Goal: Transaction & Acquisition: Book appointment/travel/reservation

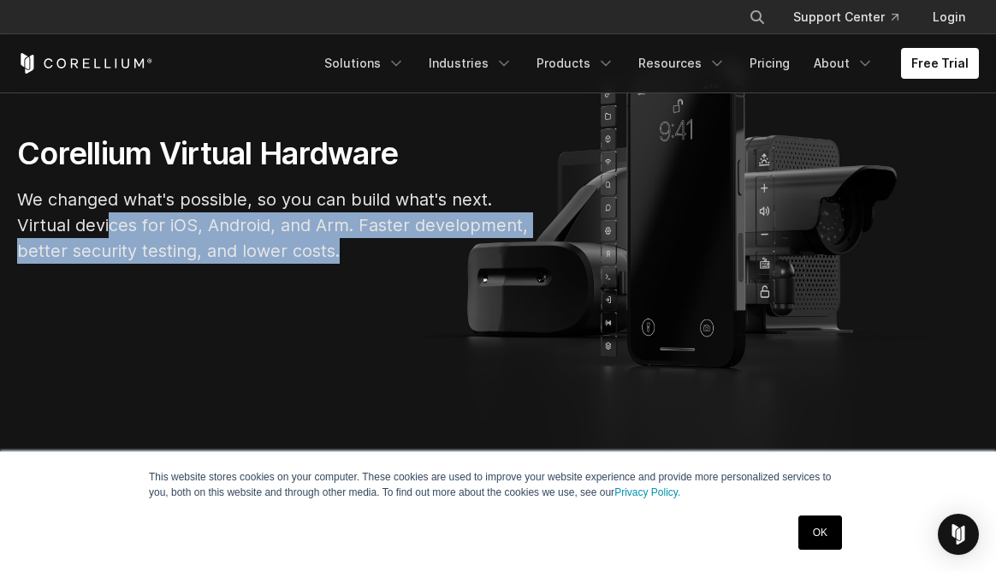
drag, startPoint x: 116, startPoint y: 264, endPoint x: 342, endPoint y: 295, distance: 229.0
click at [342, 264] on p "We changed what's possible, so you can build what's next. Virtual devices for i…" at bounding box center [274, 225] width 514 height 77
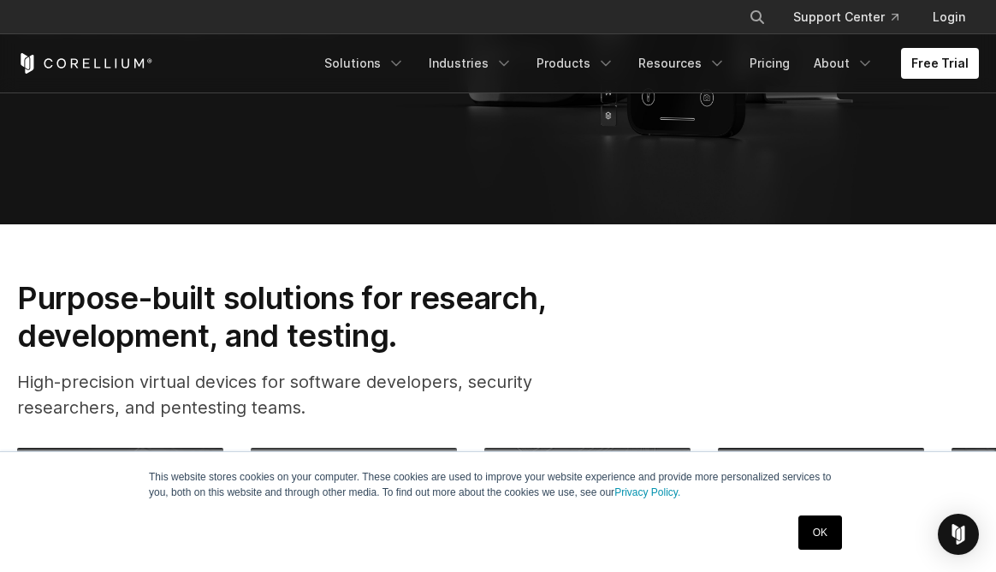
scroll to position [470, 0]
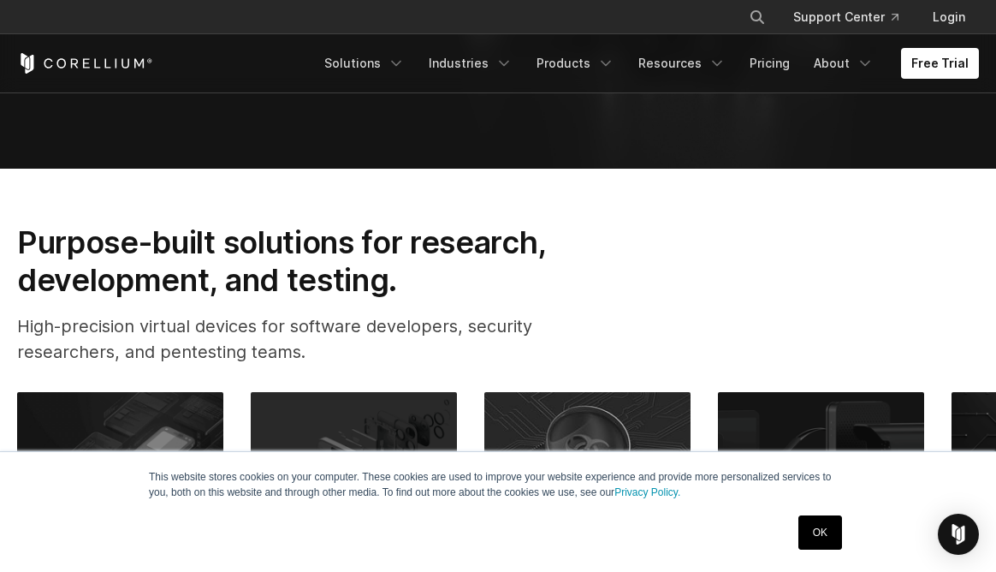
click at [618, 260] on section "Purpose-built solutions for research, development, and testing. High-precision …" at bounding box center [498, 536] width 996 height 735
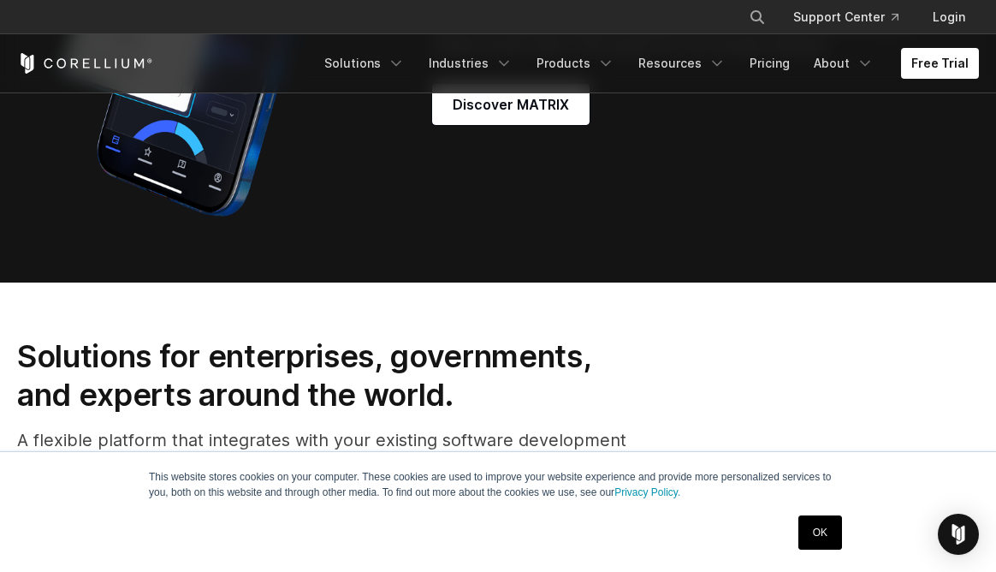
scroll to position [1630, 0]
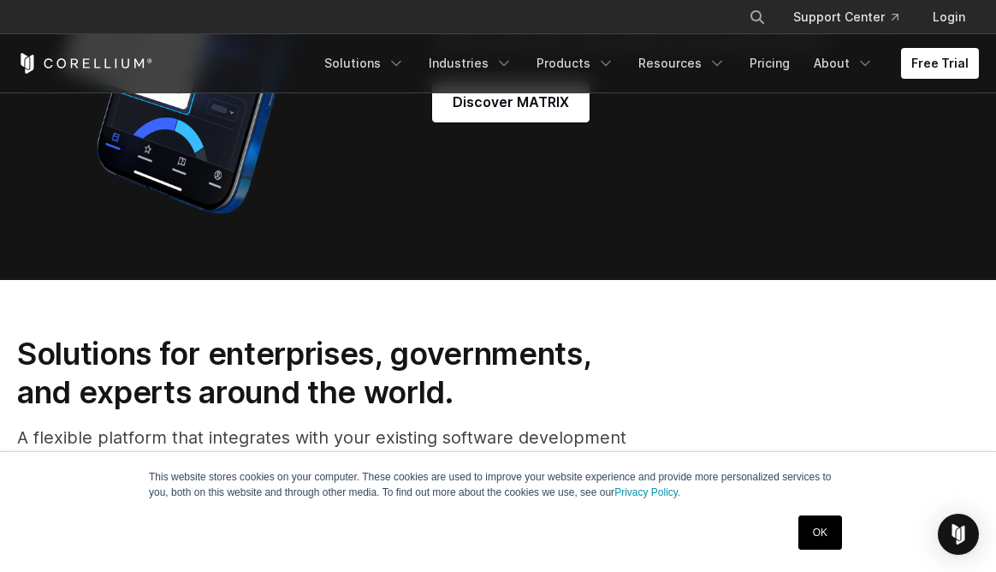
drag, startPoint x: 517, startPoint y: 240, endPoint x: 638, endPoint y: 276, distance: 125.9
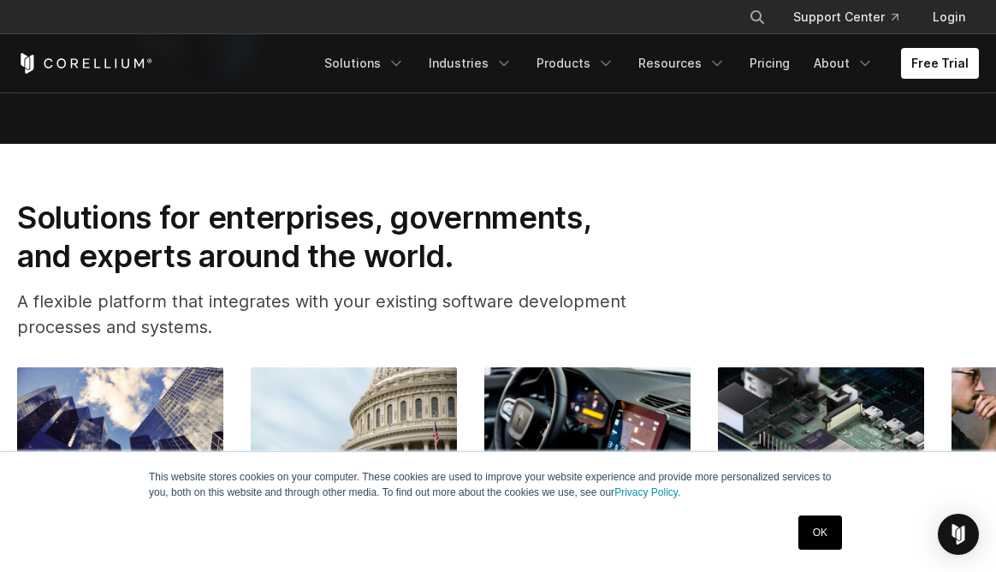
scroll to position [1767, 0]
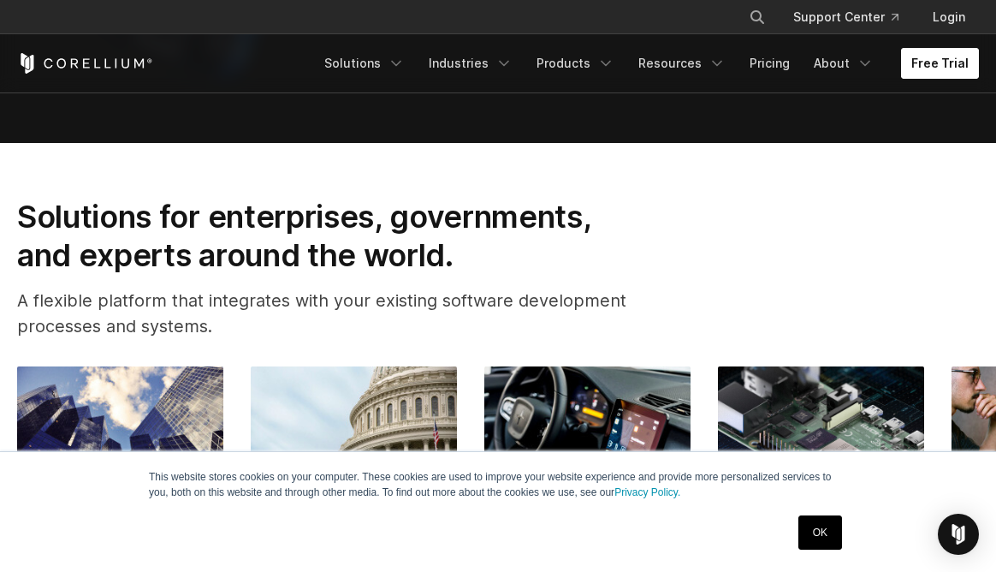
click at [930, 79] on link "Free Trial" at bounding box center [940, 63] width 78 height 31
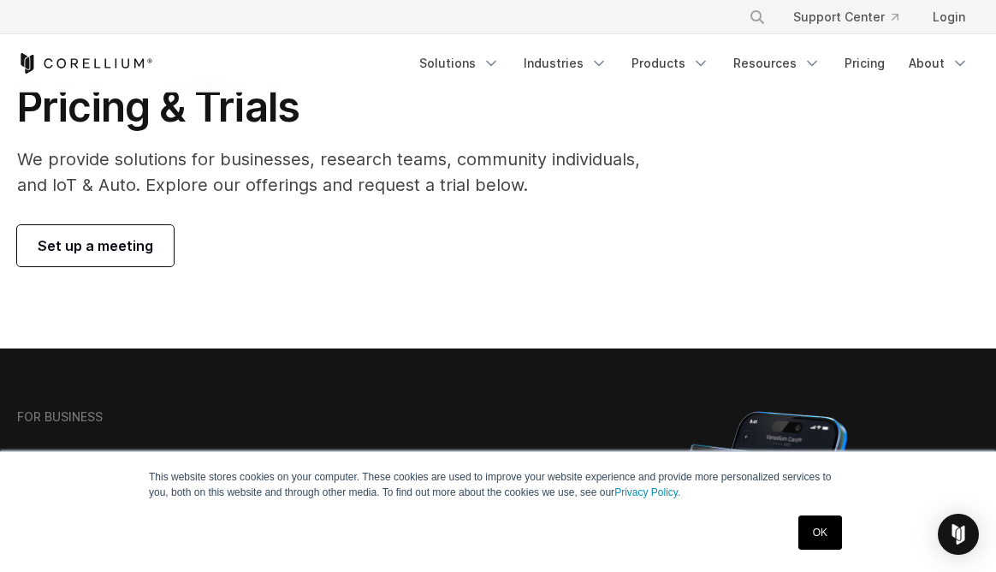
scroll to position [98, 0]
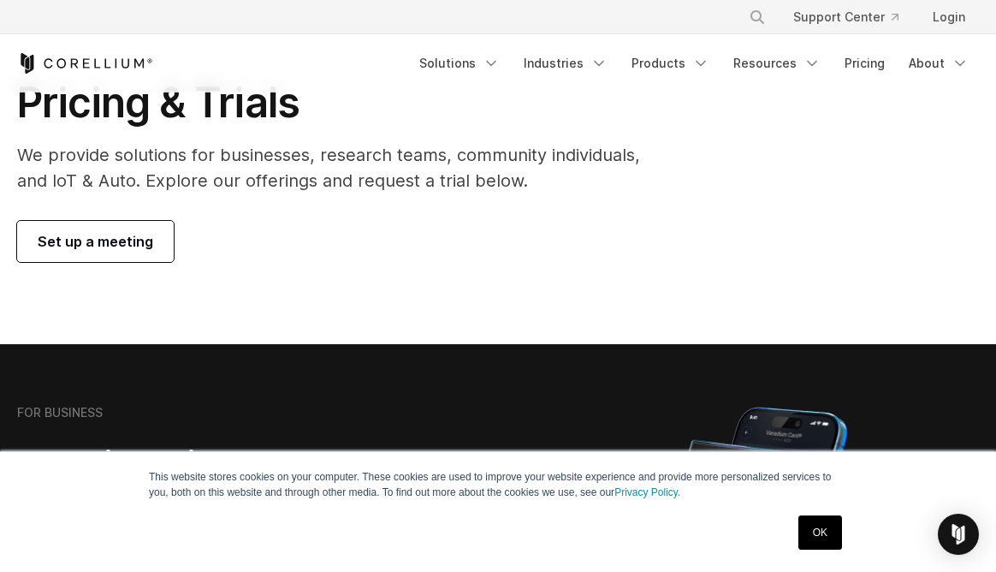
click at [174, 259] on link "Set up a meeting" at bounding box center [95, 241] width 157 height 41
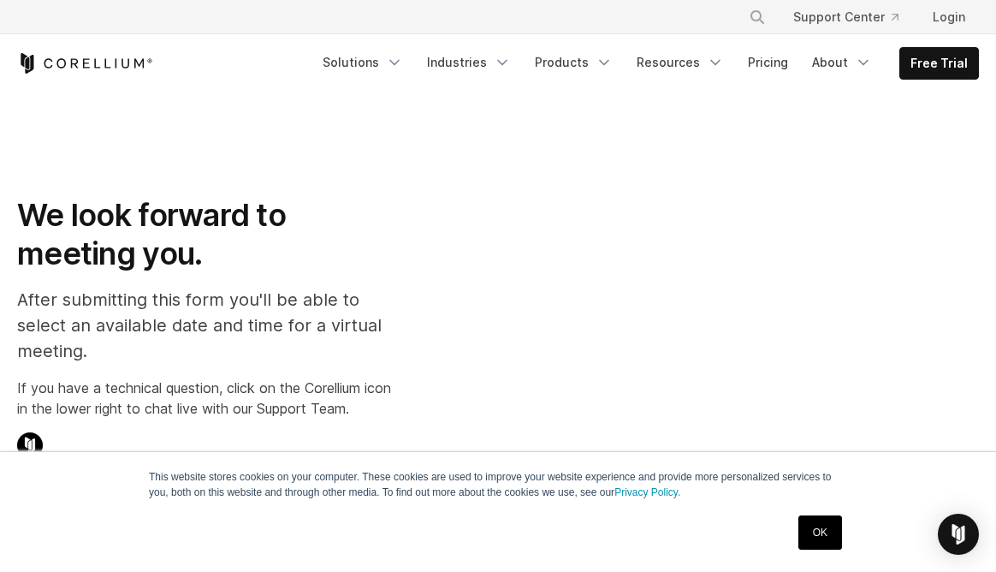
select select "**"
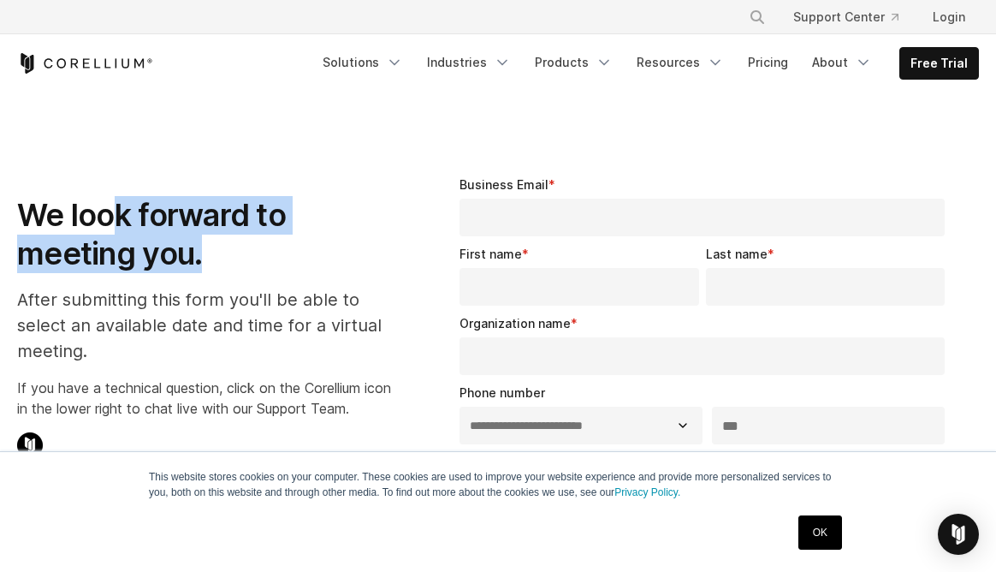
drag, startPoint x: 128, startPoint y: 229, endPoint x: 288, endPoint y: 273, distance: 165.9
click at [288, 273] on h1 "We look forward to meeting you." at bounding box center [207, 234] width 381 height 77
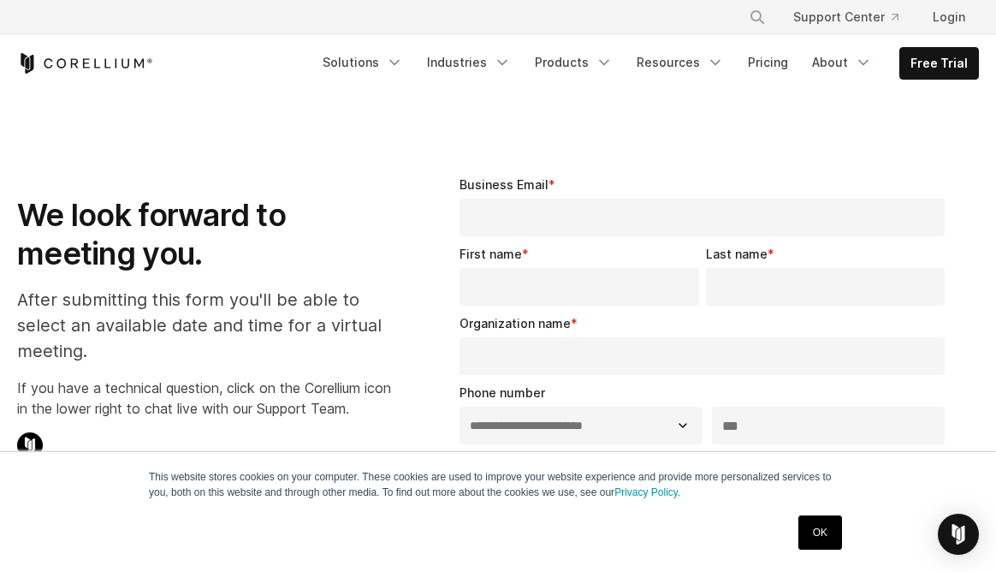
click at [357, 258] on h1 "We look forward to meeting you." at bounding box center [207, 234] width 381 height 77
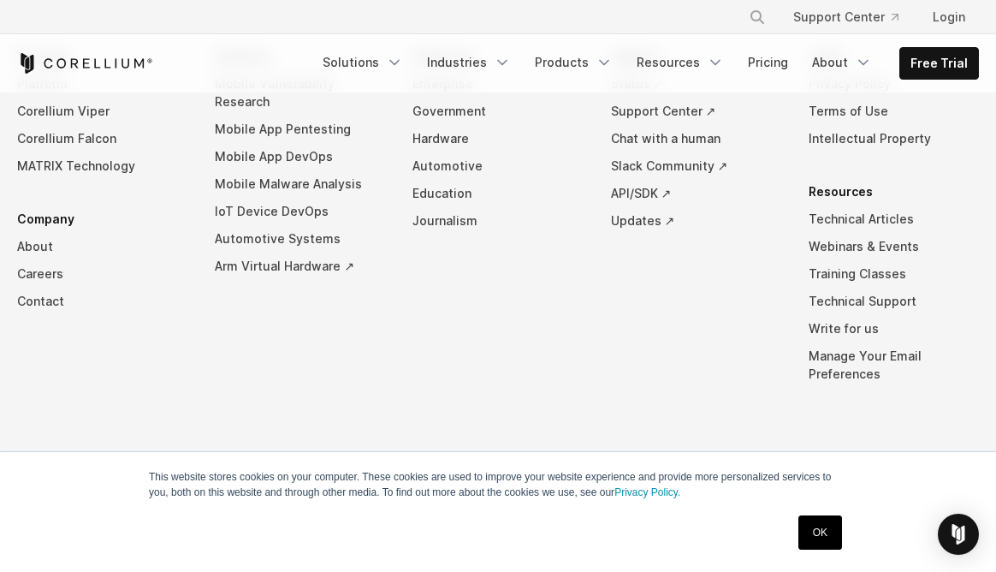
scroll to position [1407, 0]
click at [55, 98] on link "Platform" at bounding box center [102, 83] width 170 height 27
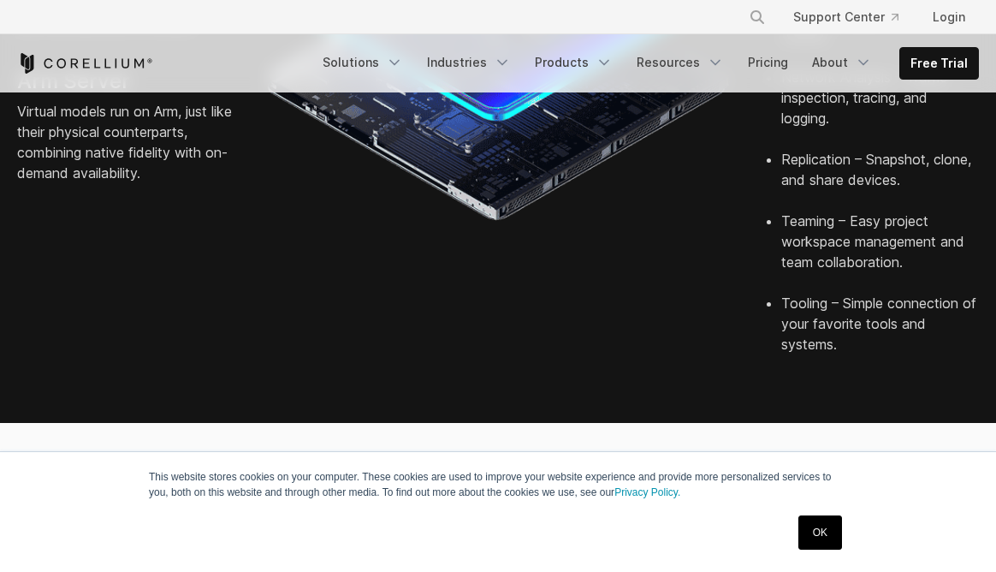
scroll to position [867, 0]
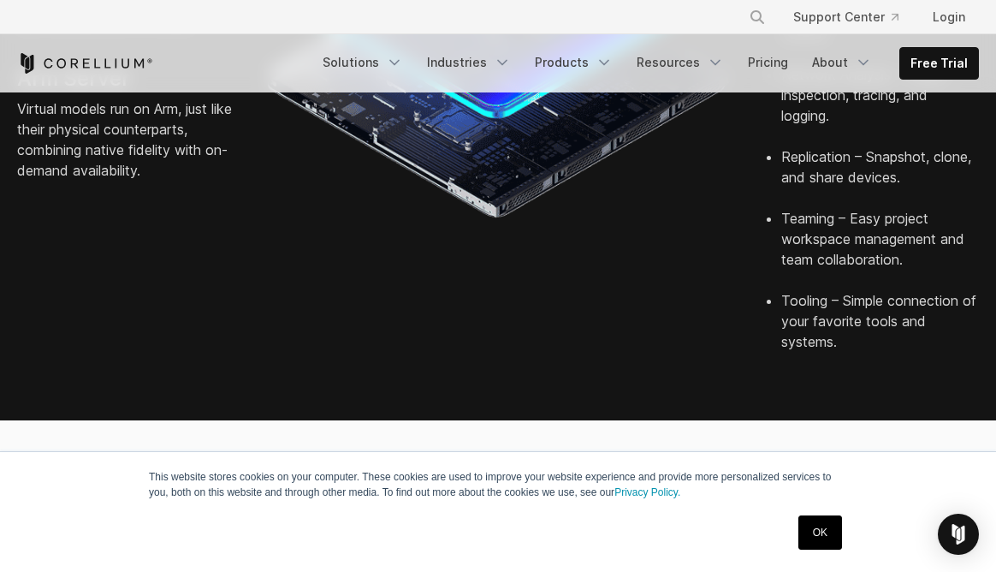
click at [144, 181] on p "Virtual models run on Arm, just like their physical counterparts, combining nat…" at bounding box center [124, 139] width 215 height 82
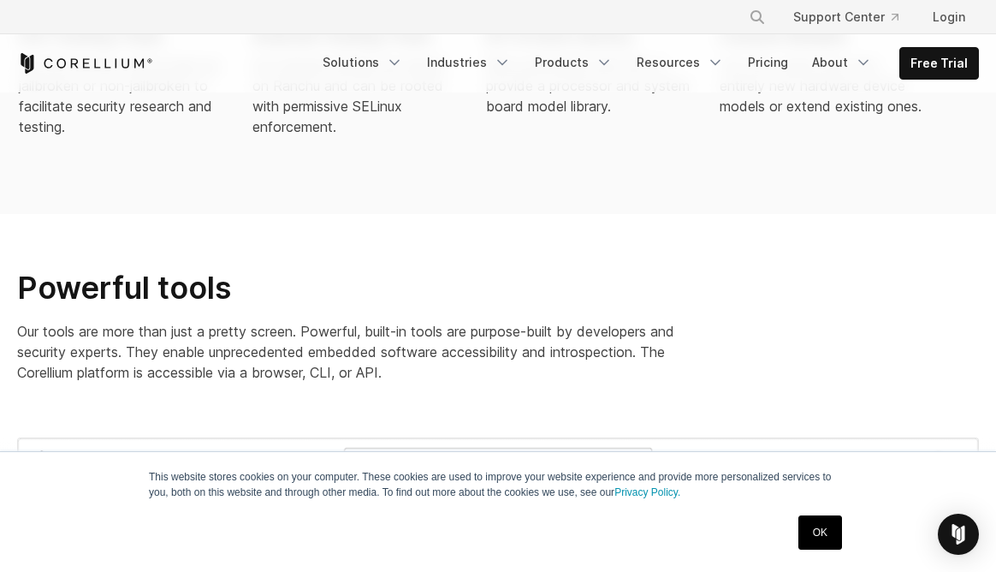
scroll to position [1582, 0]
click at [782, 47] on h2 "Custom Models" at bounding box center [823, 34] width 206 height 26
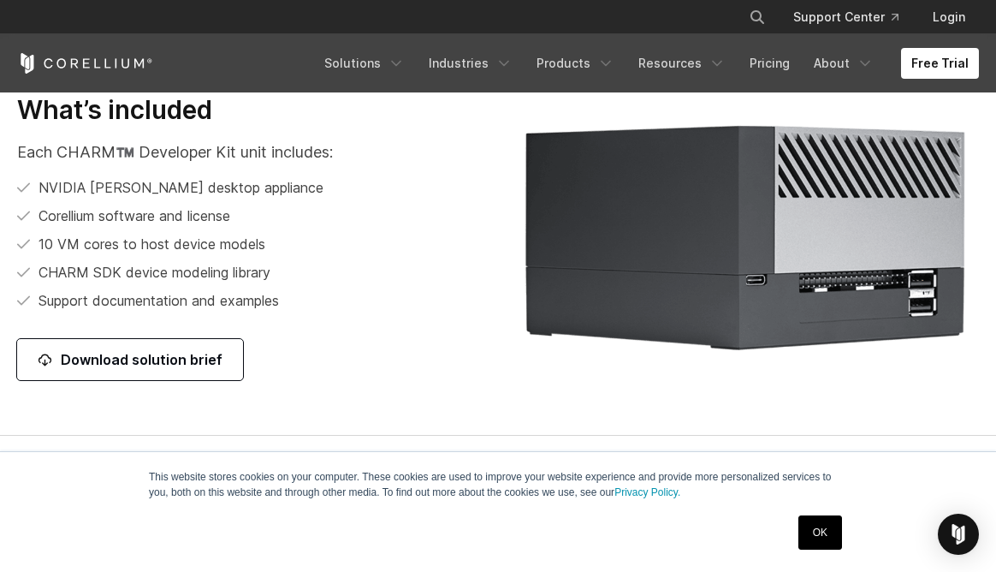
scroll to position [2189, 0]
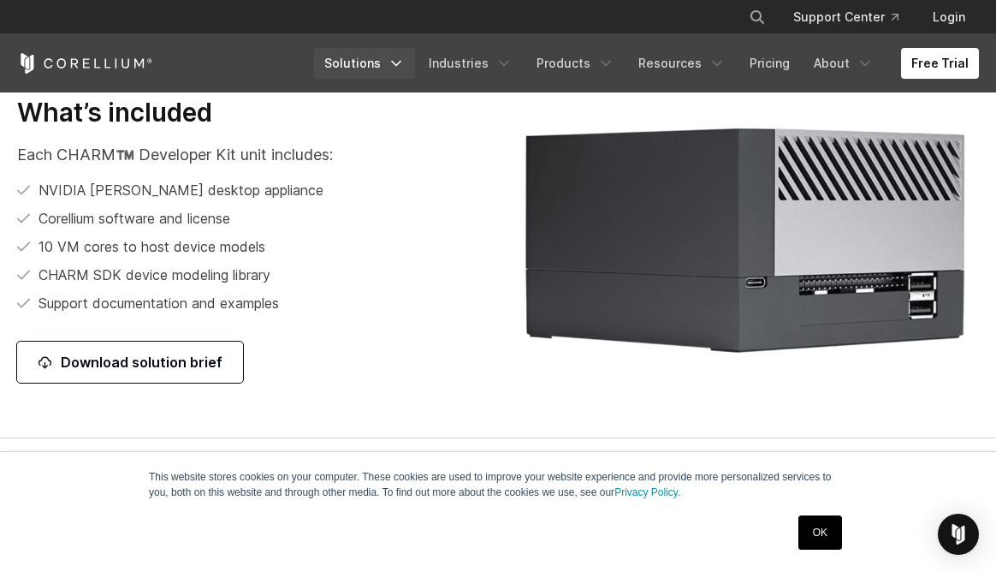
click at [388, 72] on icon "Navigation Menu" at bounding box center [396, 63] width 17 height 17
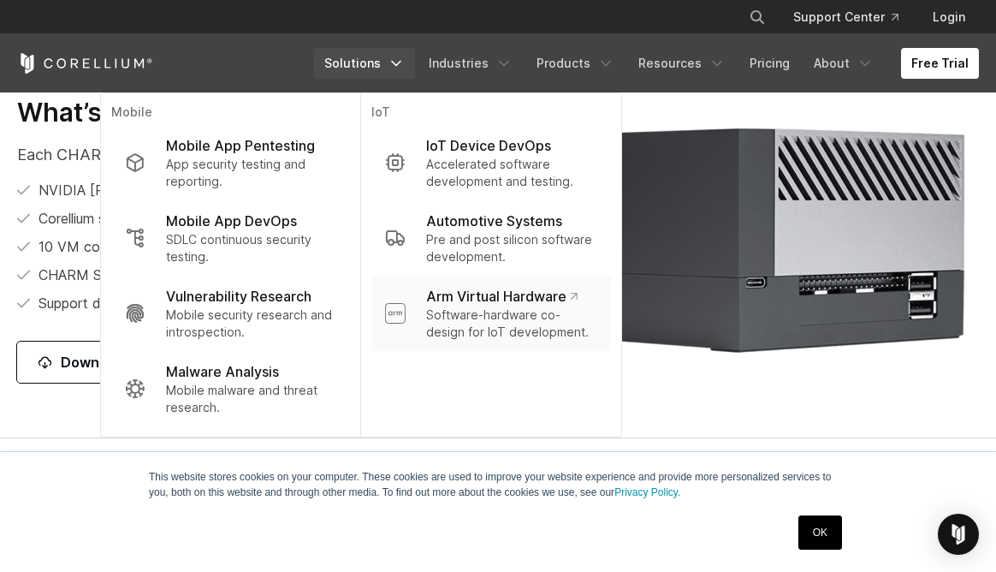
click at [426, 306] on p "Arm Virtual Hardware" at bounding box center [501, 296] width 151 height 21
